Goal: Navigation & Orientation: Find specific page/section

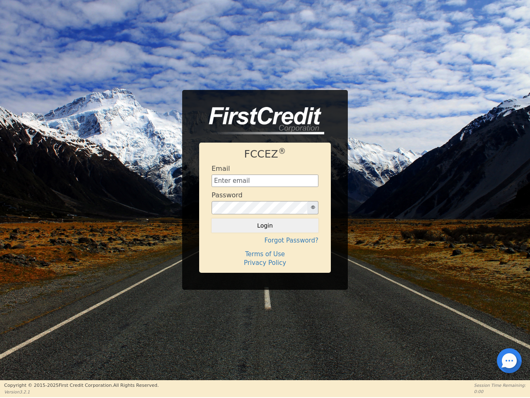
click at [265, 198] on div "Password" at bounding box center [265, 202] width 107 height 23
click at [313, 208] on icon "button" at bounding box center [313, 207] width 4 height 4
click at [265, 225] on button "Login" at bounding box center [265, 225] width 107 height 14
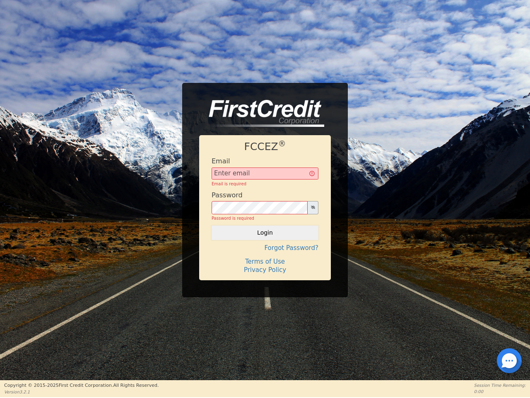
click at [265, 240] on div "FCCEZ ® Email Email is required Password Password is required Login Forgot Pass…" at bounding box center [265, 207] width 132 height 145
click at [265, 254] on div "FCCEZ ® Email Email is required Password Password is required Login Forgot Pass…" at bounding box center [265, 207] width 132 height 145
click at [265, 263] on h4 "Terms of Use" at bounding box center [265, 261] width 107 height 7
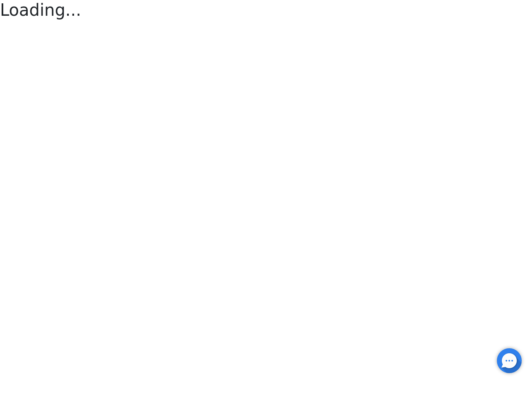
click at [510, 360] on div at bounding box center [510, 361] width 2 height 2
